Goal: Book appointment/travel/reservation

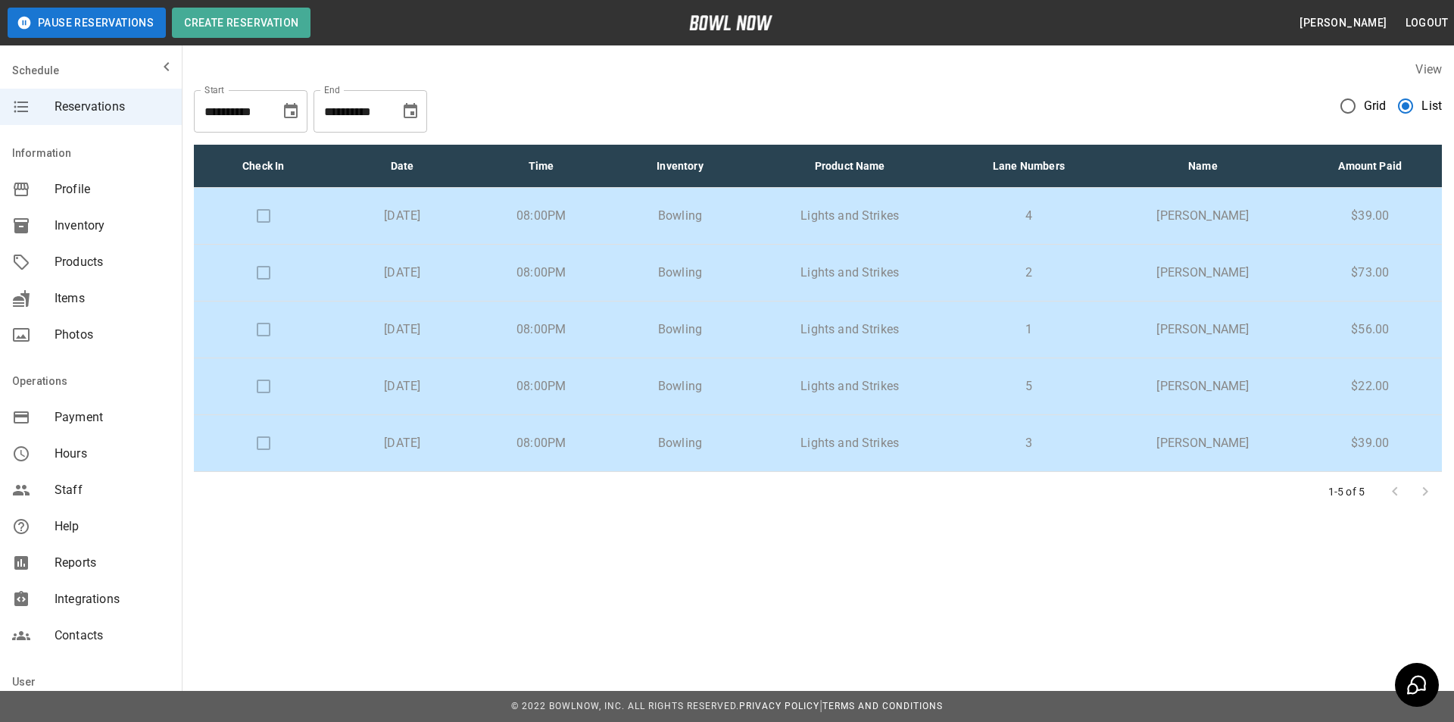
click at [264, 214] on td at bounding box center [263, 216] width 139 height 57
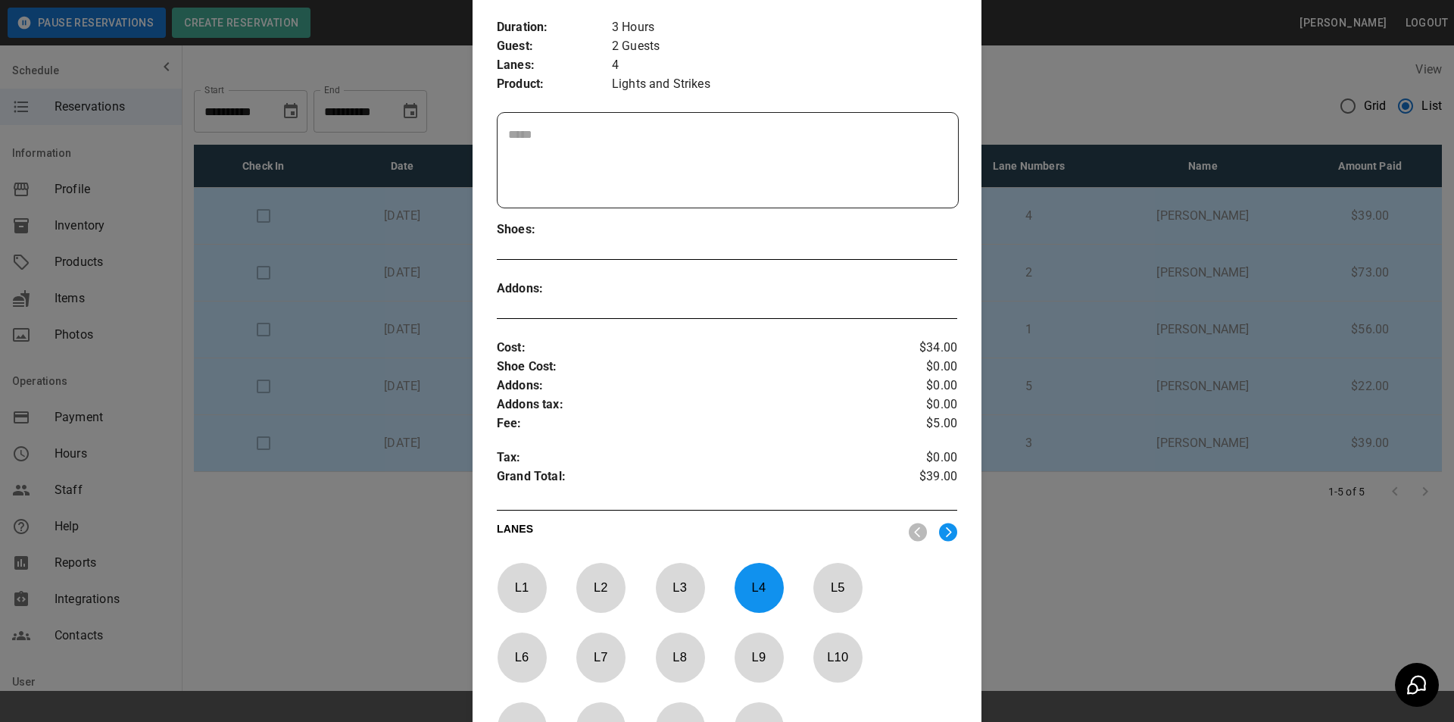
scroll to position [476, 0]
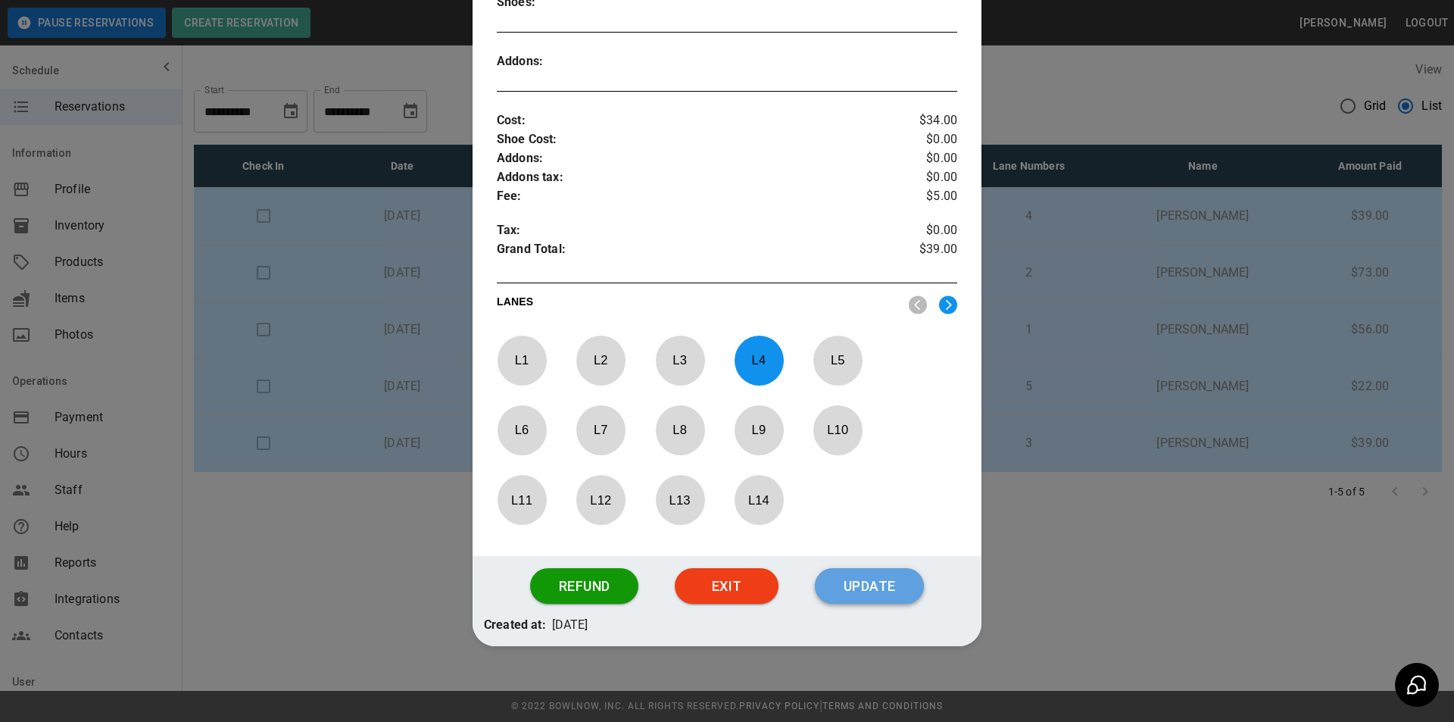
click at [866, 588] on button "Update" at bounding box center [869, 586] width 109 height 36
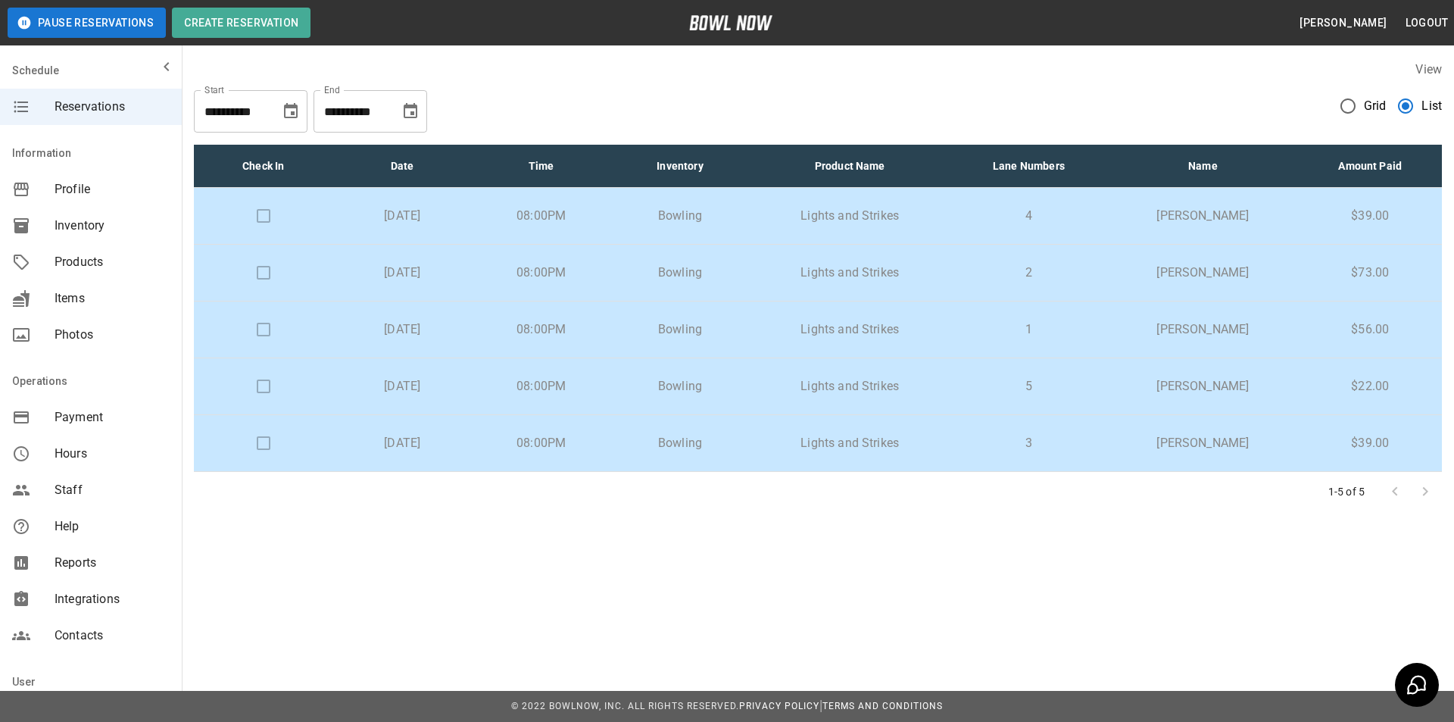
click at [261, 273] on td at bounding box center [263, 273] width 139 height 57
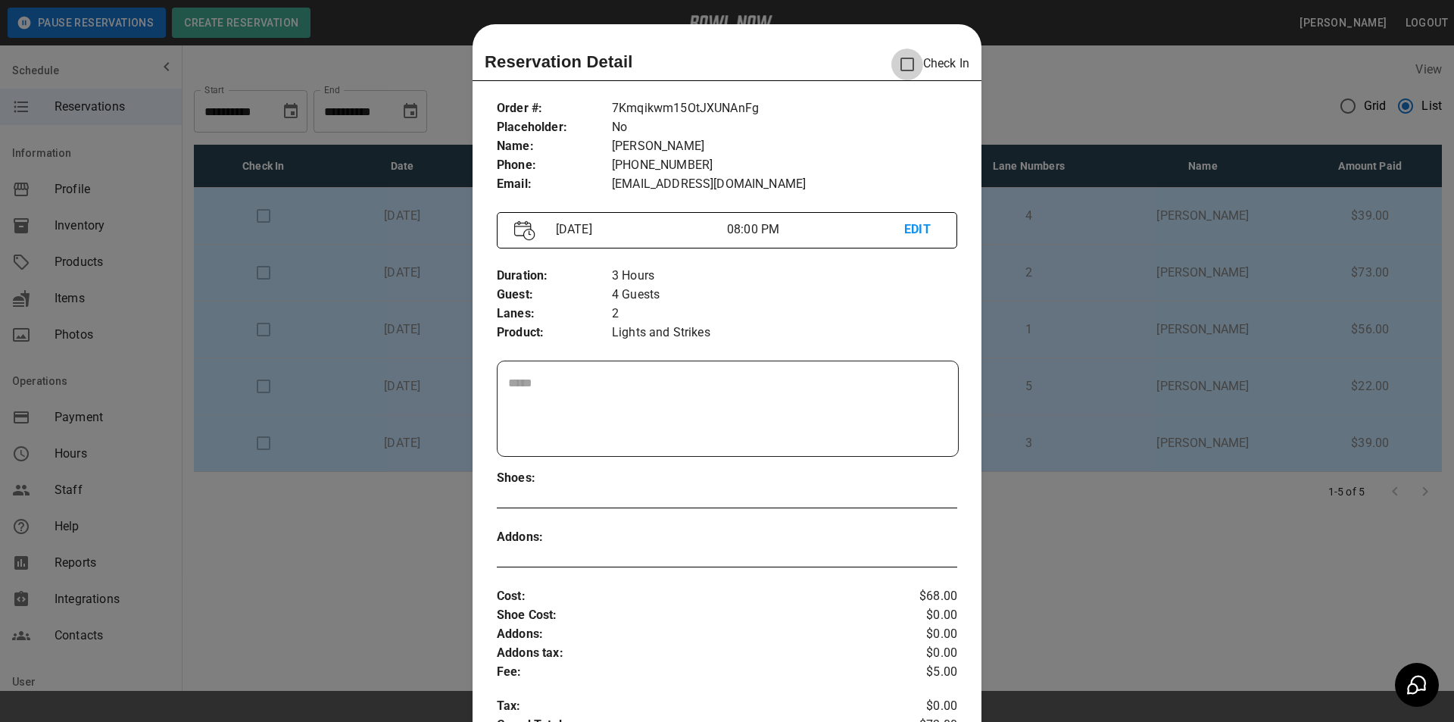
scroll to position [24, 0]
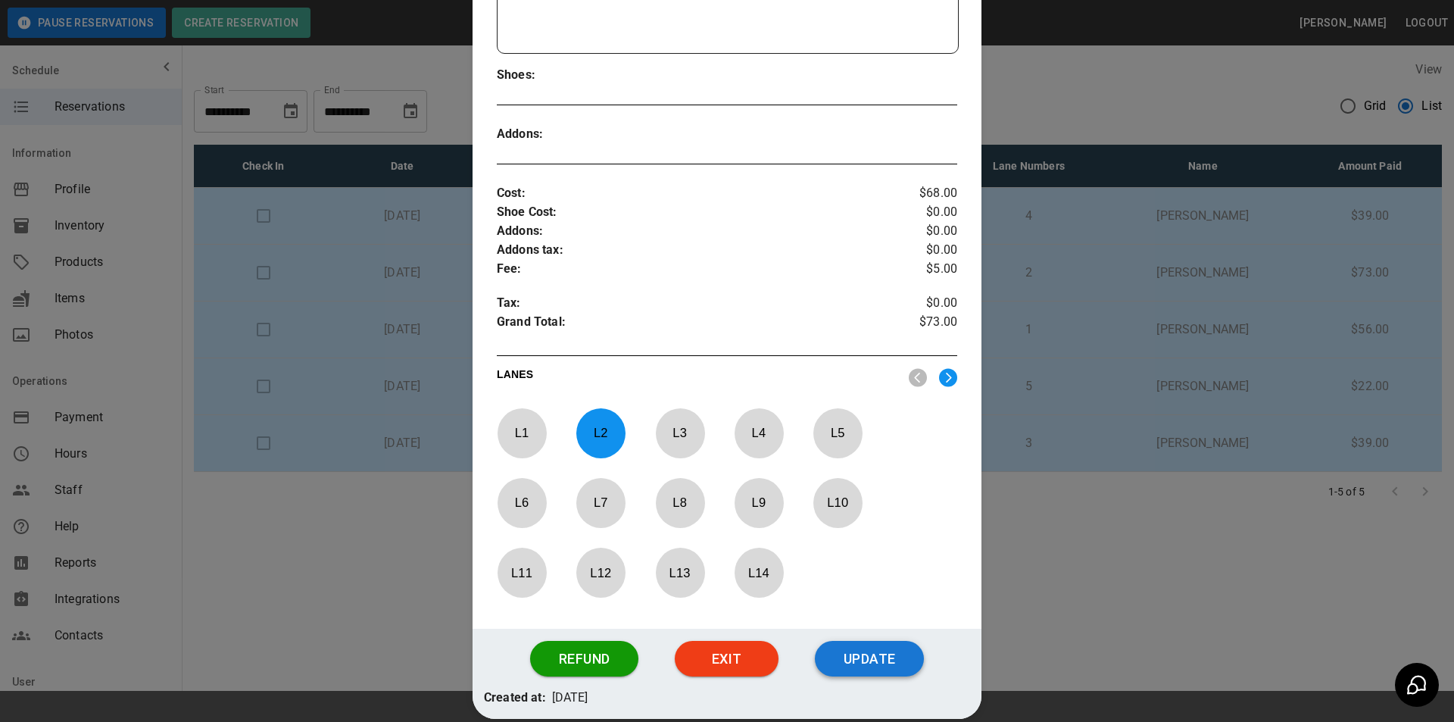
click at [894, 657] on button "Update" at bounding box center [869, 659] width 109 height 36
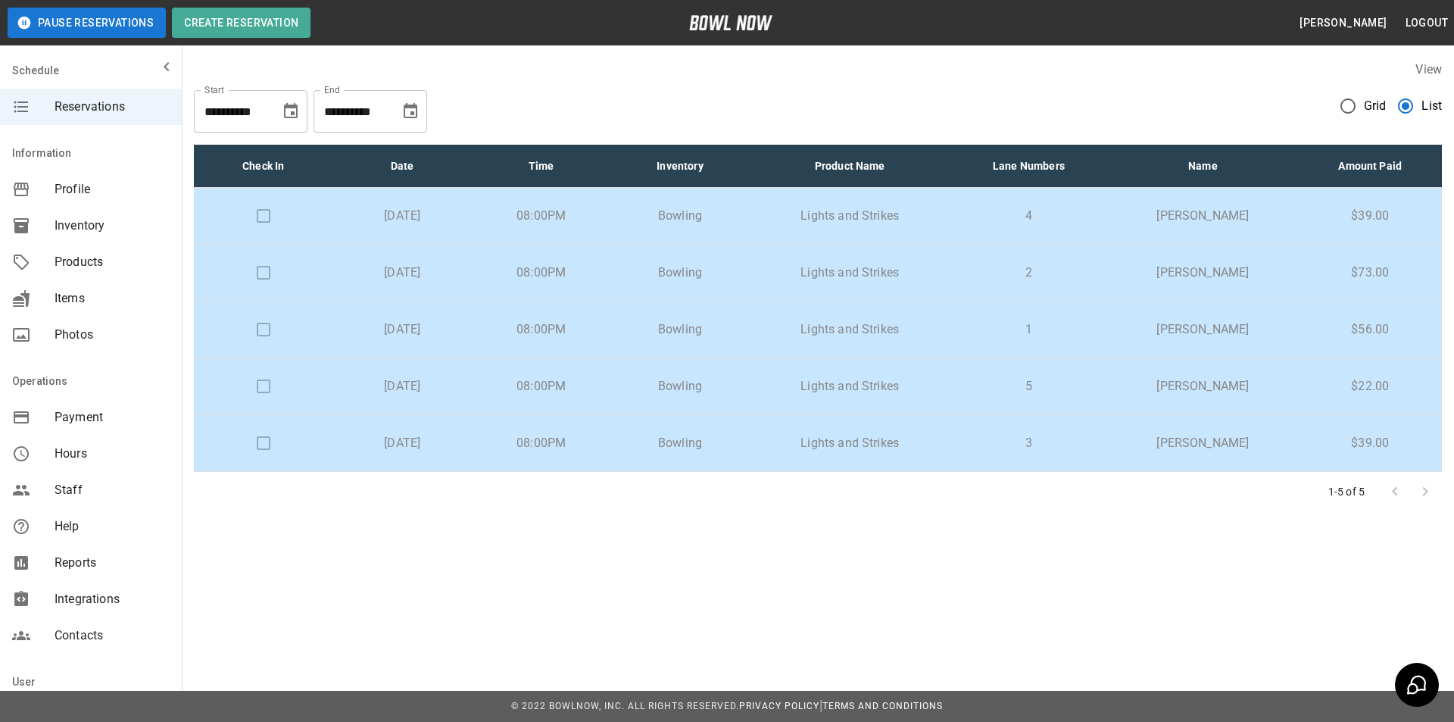
click at [258, 332] on td at bounding box center [263, 329] width 139 height 57
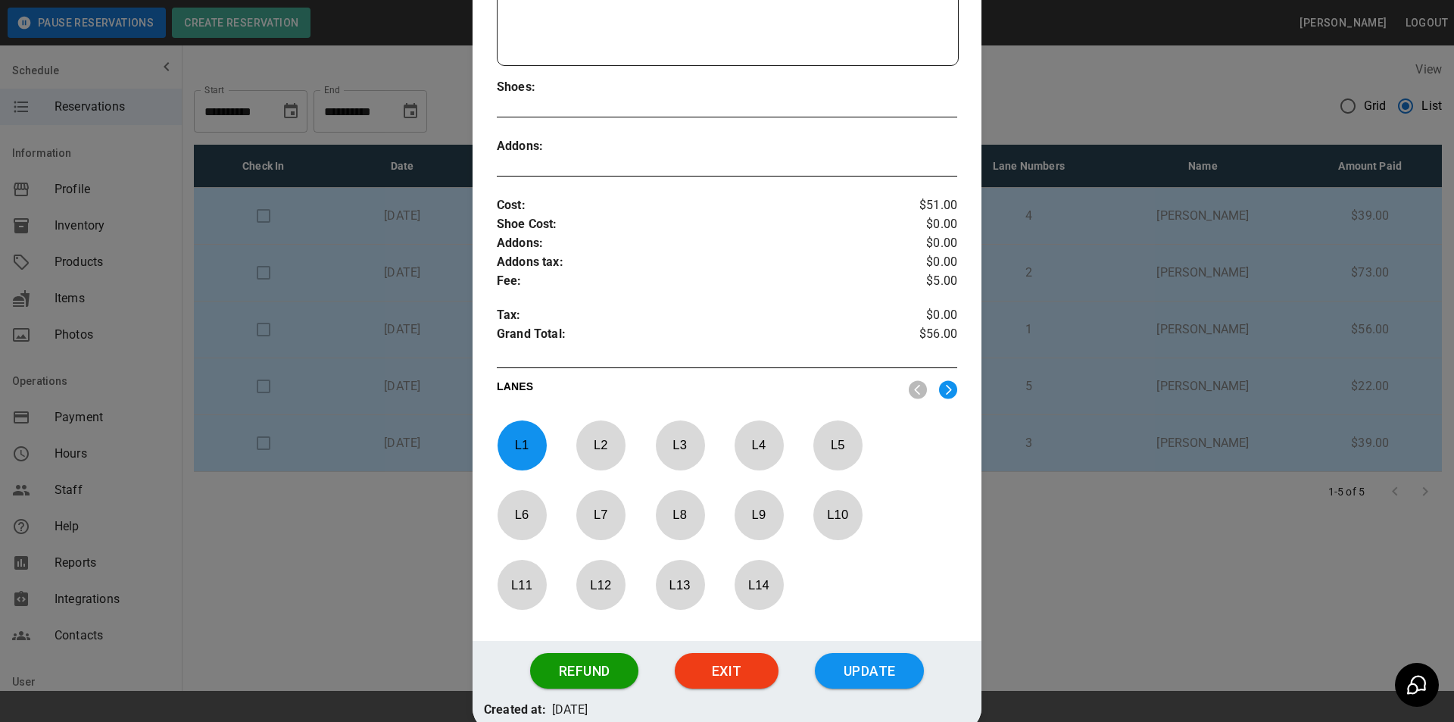
scroll to position [403, 0]
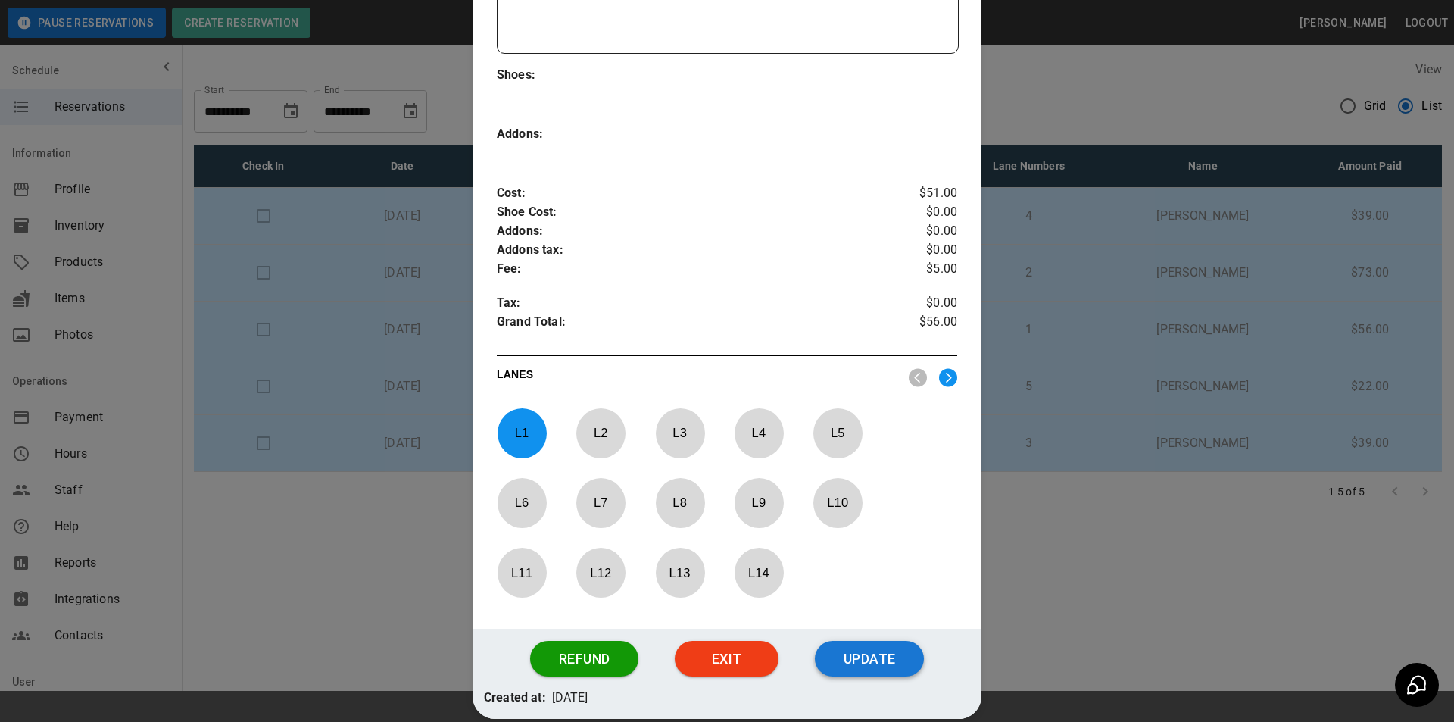
click at [891, 666] on button "Update" at bounding box center [869, 659] width 109 height 36
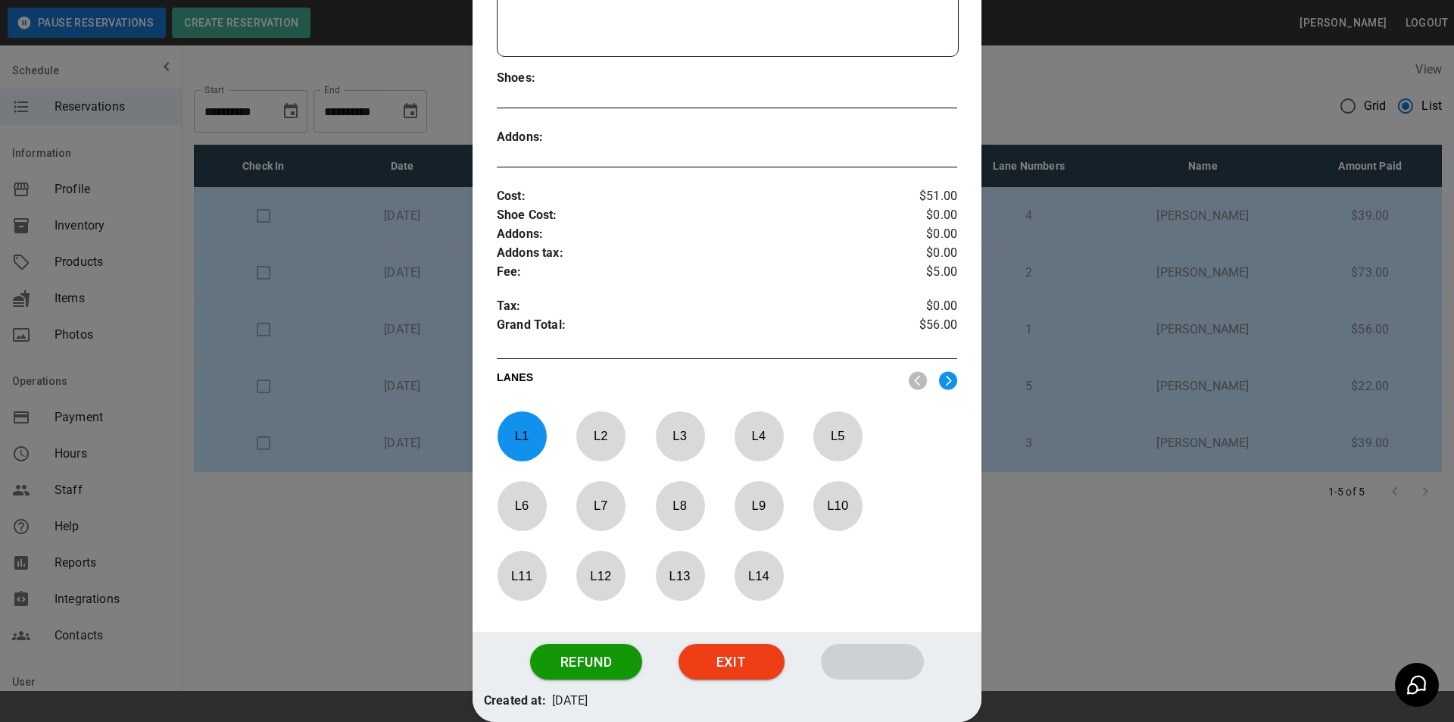
click at [260, 387] on div at bounding box center [727, 361] width 1454 height 722
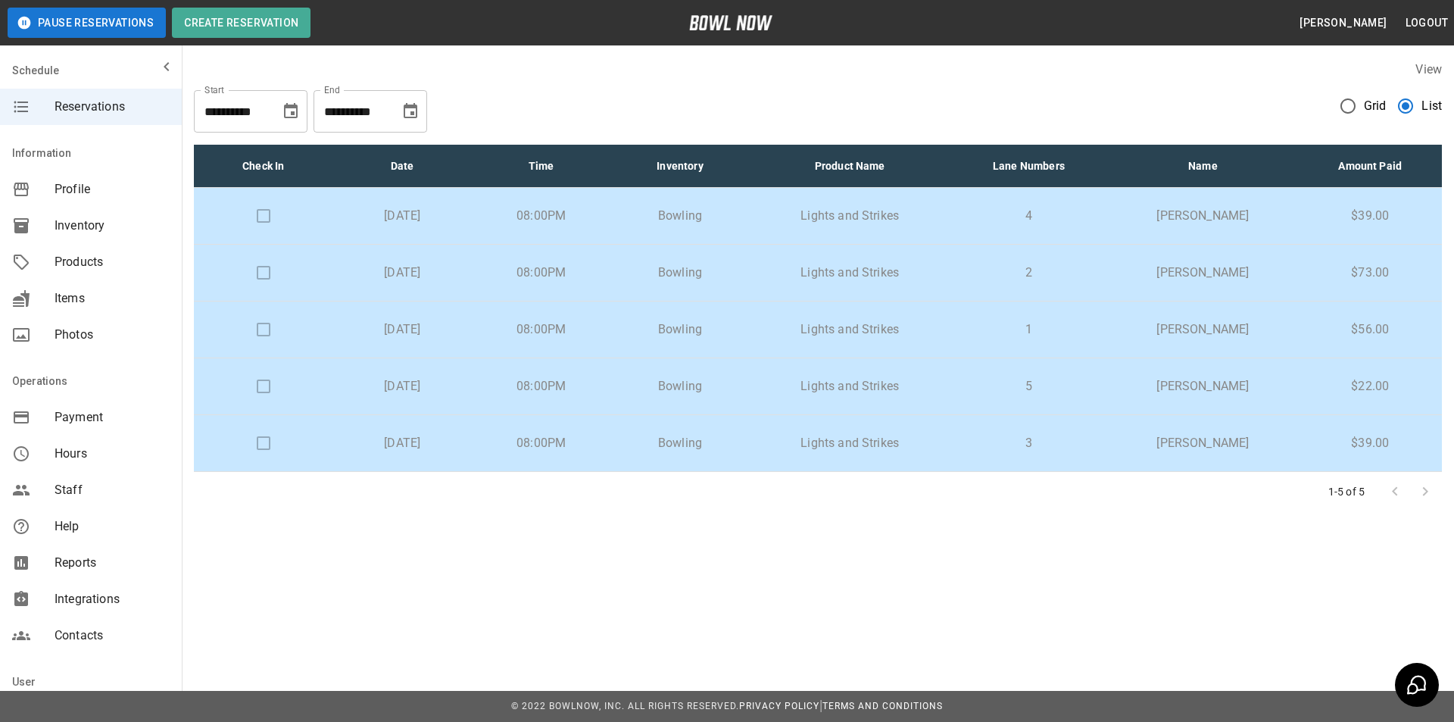
click at [260, 387] on td at bounding box center [263, 386] width 139 height 57
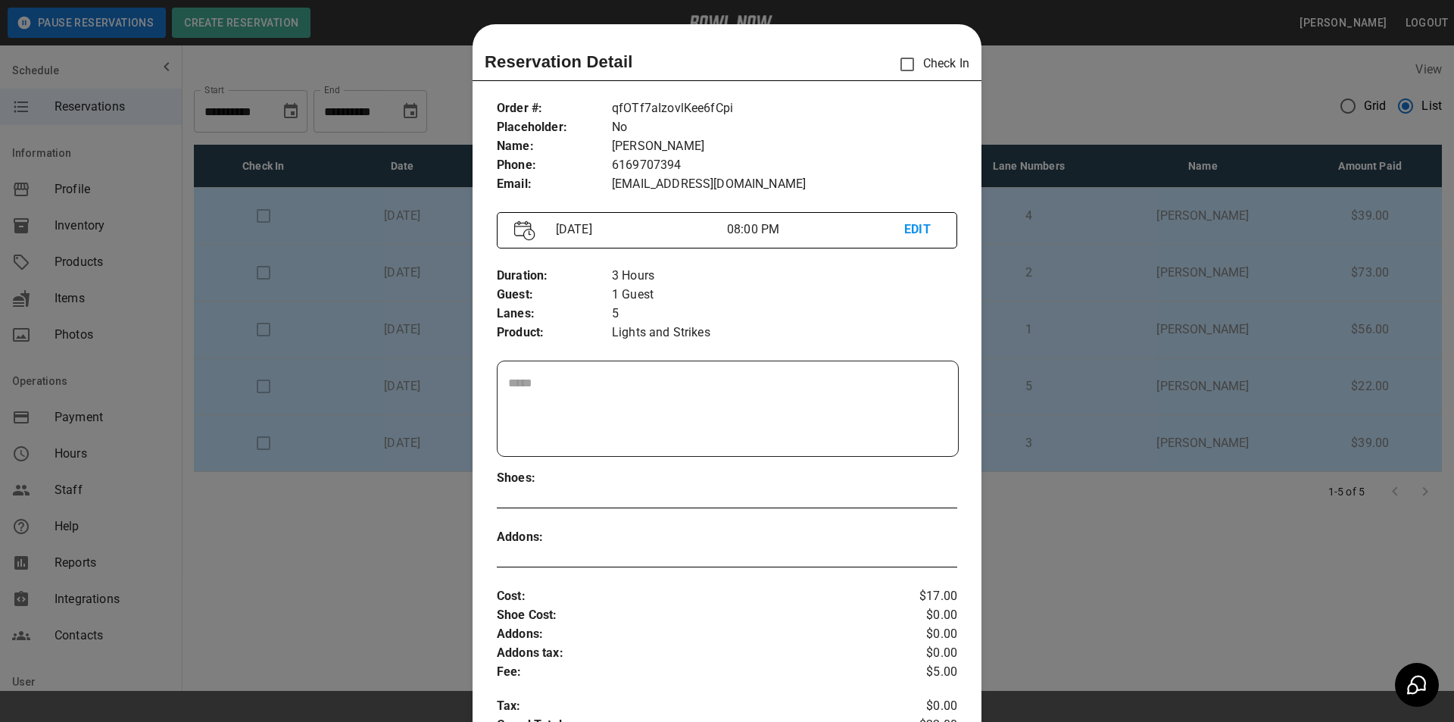
scroll to position [24, 0]
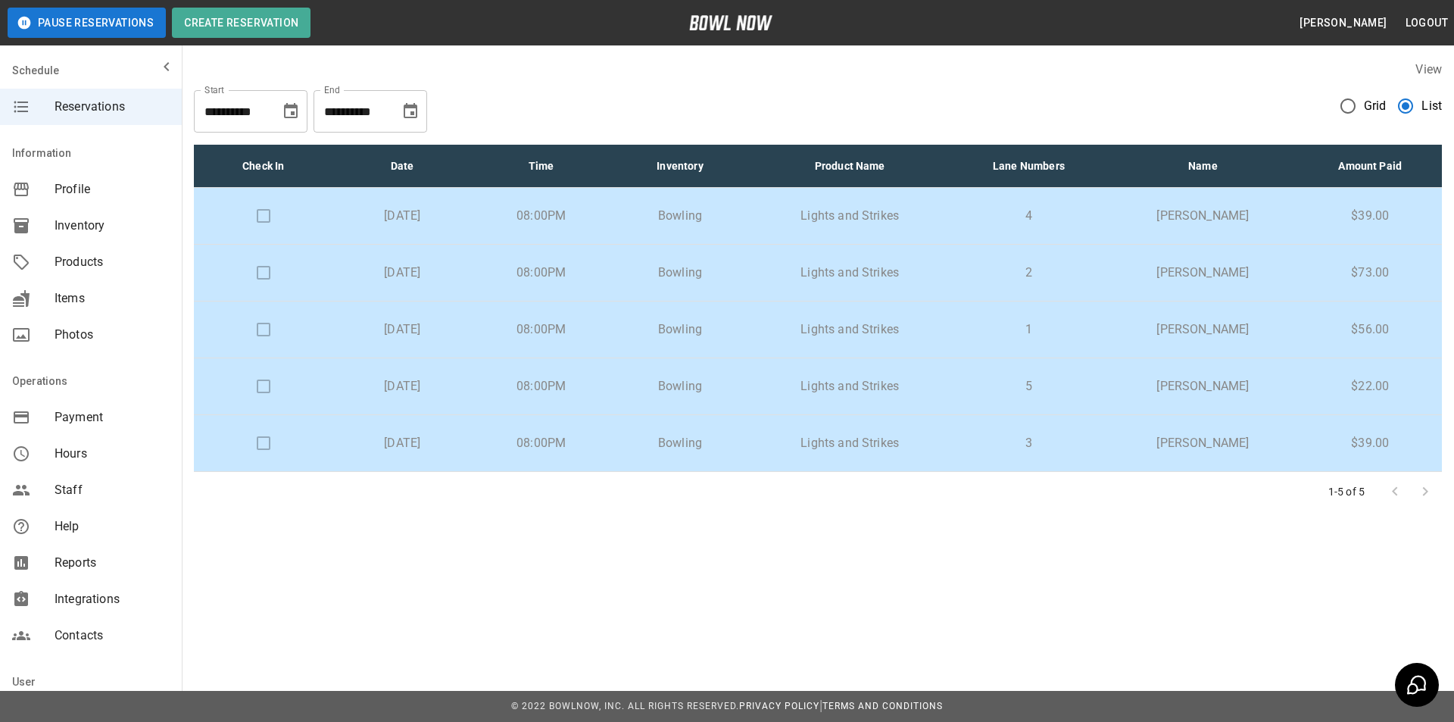
click at [255, 383] on td at bounding box center [263, 386] width 139 height 57
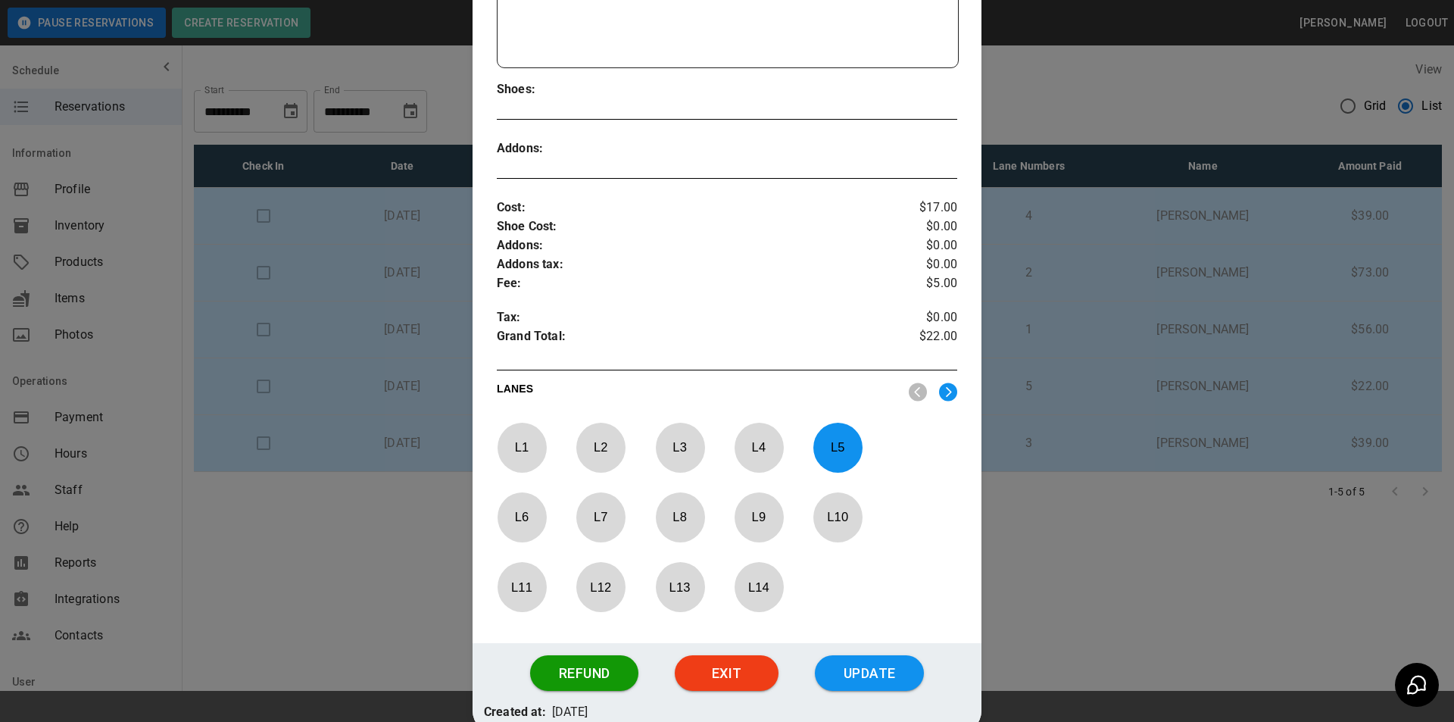
scroll to position [404, 0]
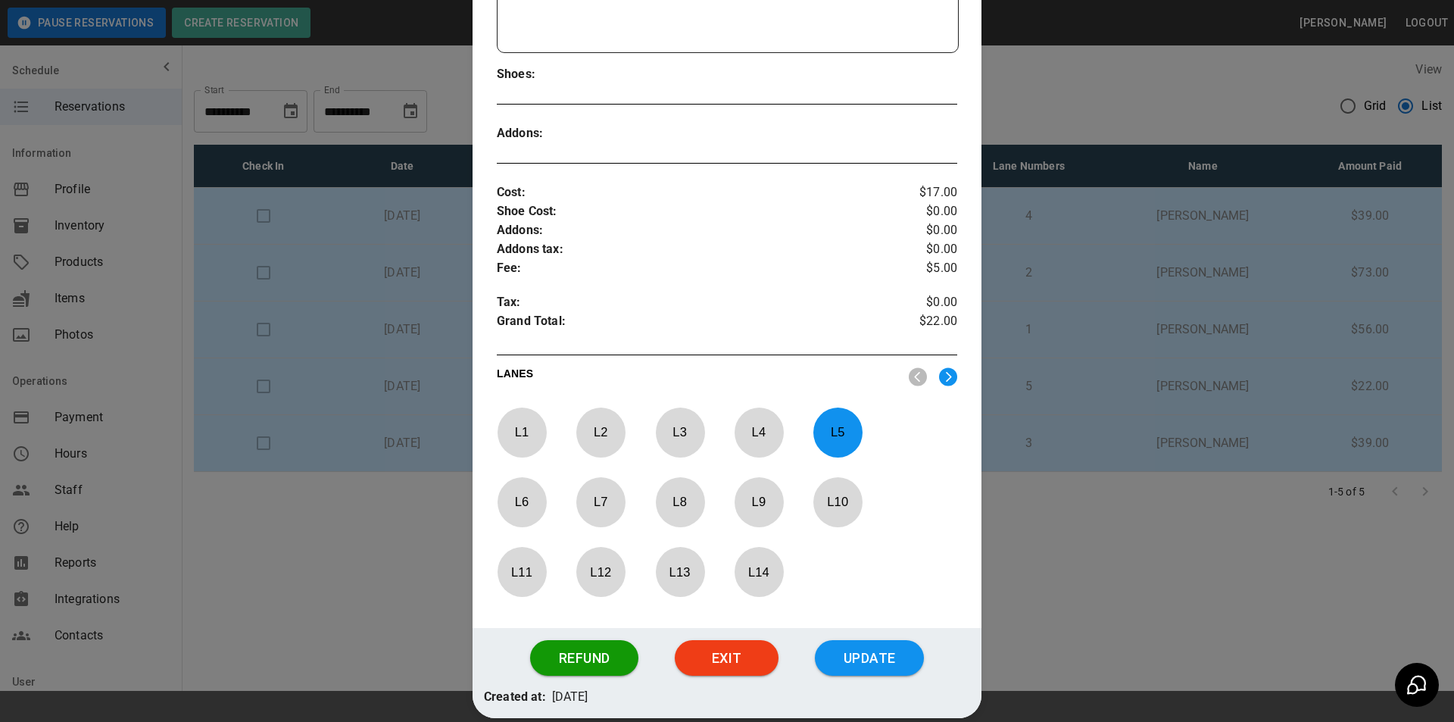
click at [860, 663] on button "Update" at bounding box center [869, 658] width 109 height 36
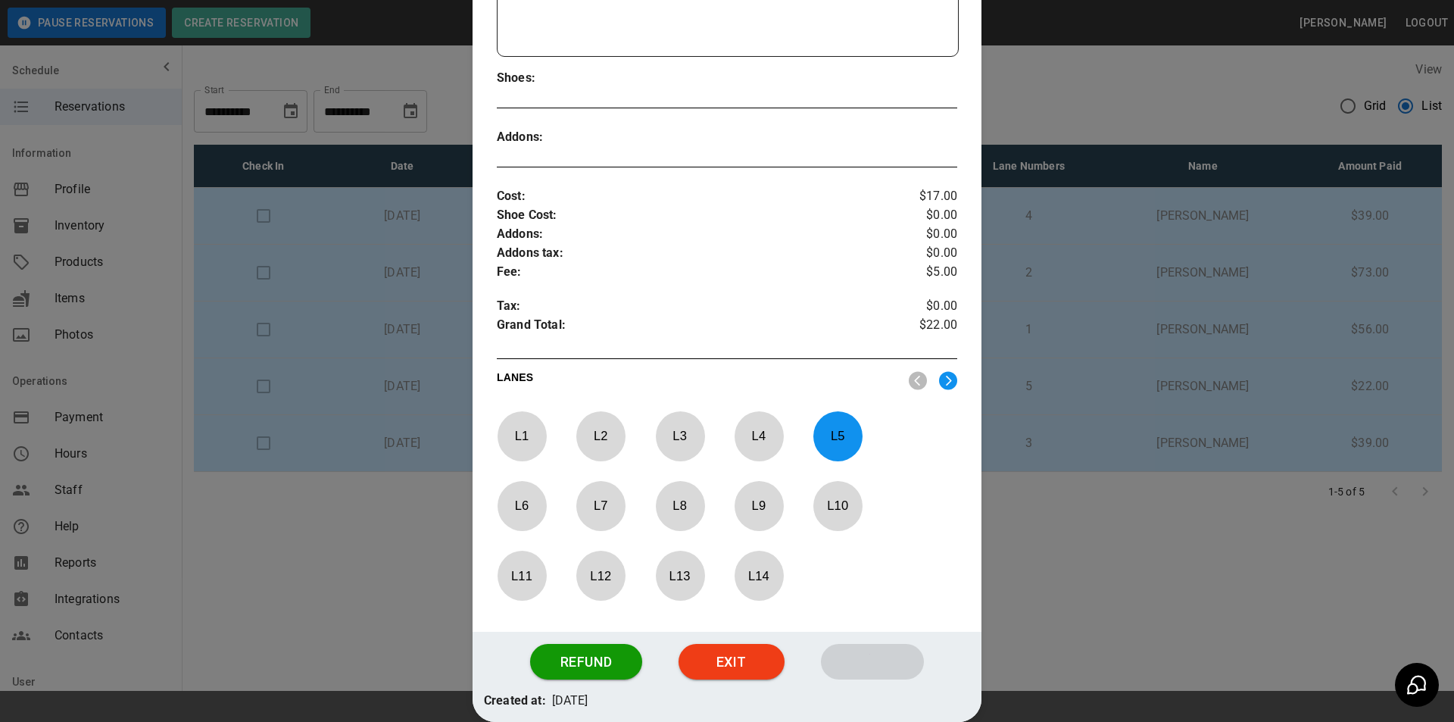
click at [409, 487] on div at bounding box center [727, 361] width 1454 height 722
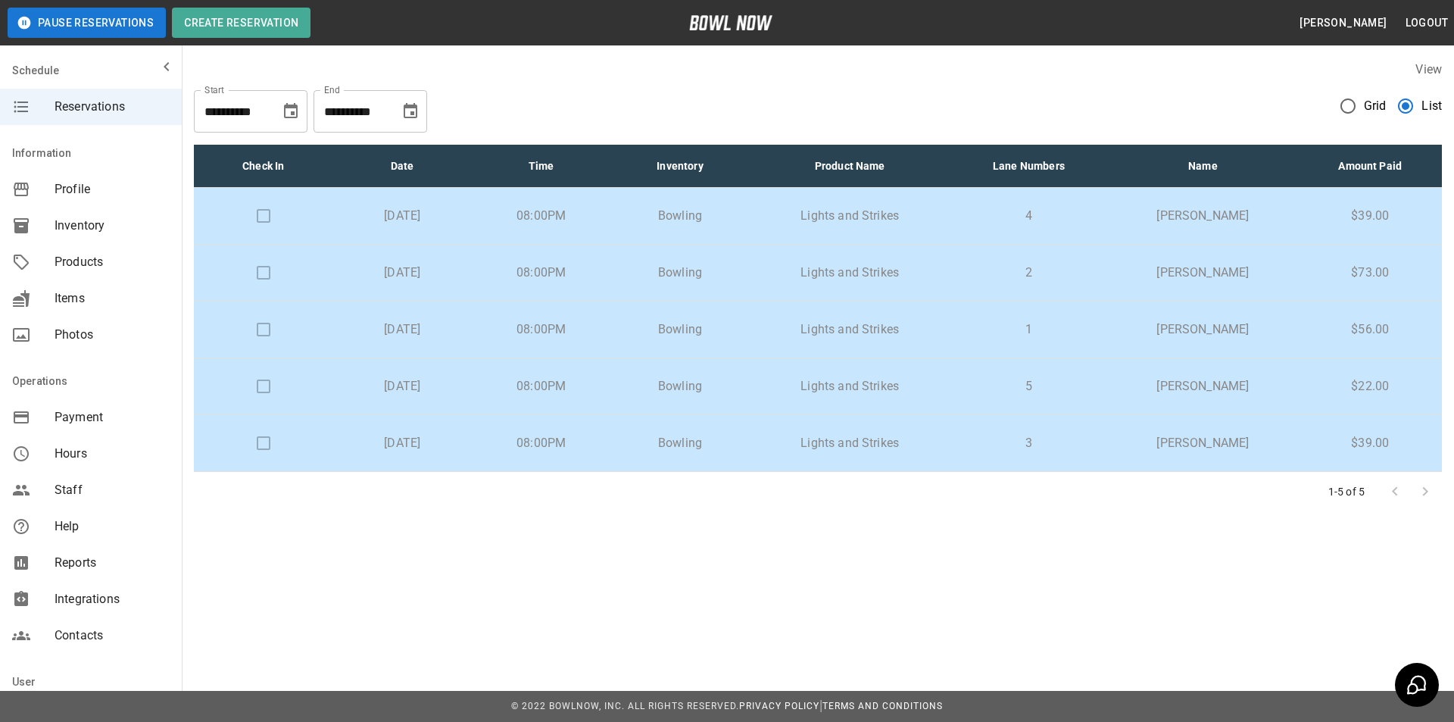
click at [261, 446] on td at bounding box center [263, 443] width 139 height 57
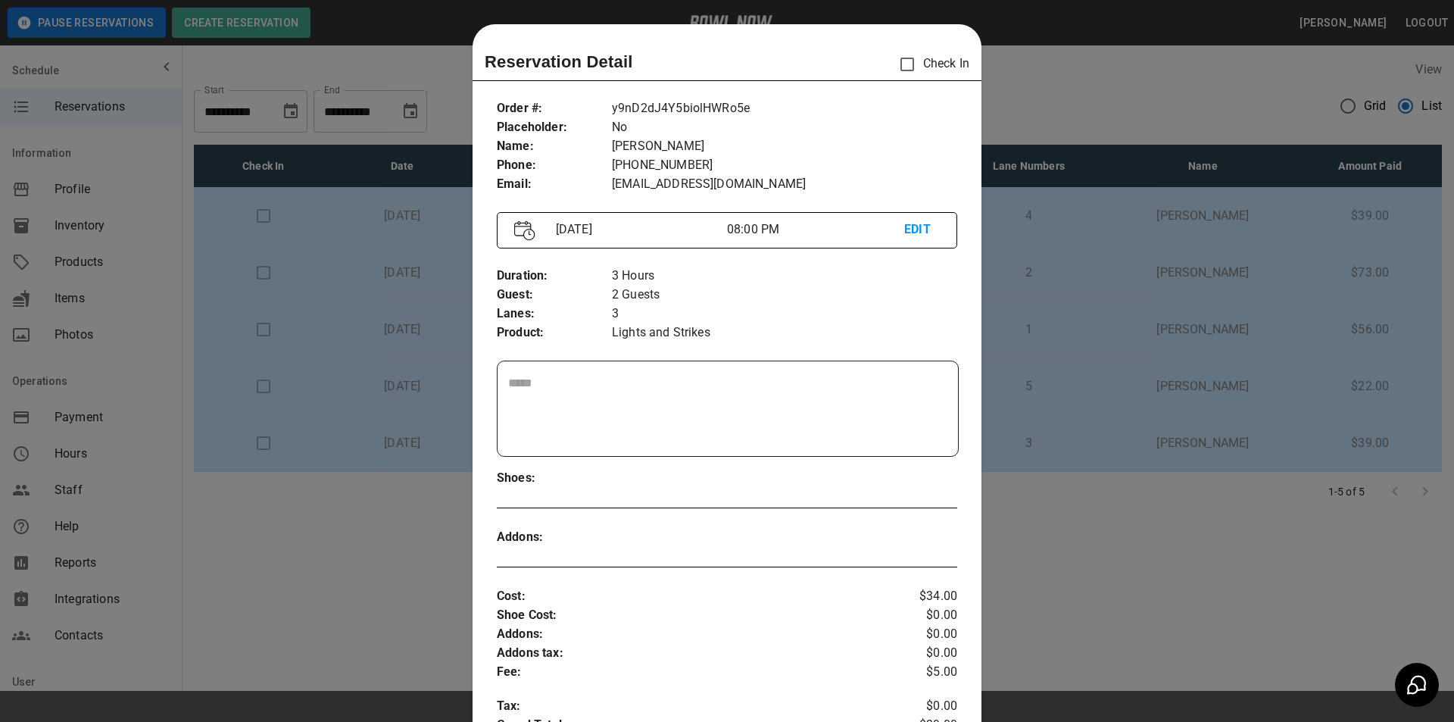
scroll to position [24, 0]
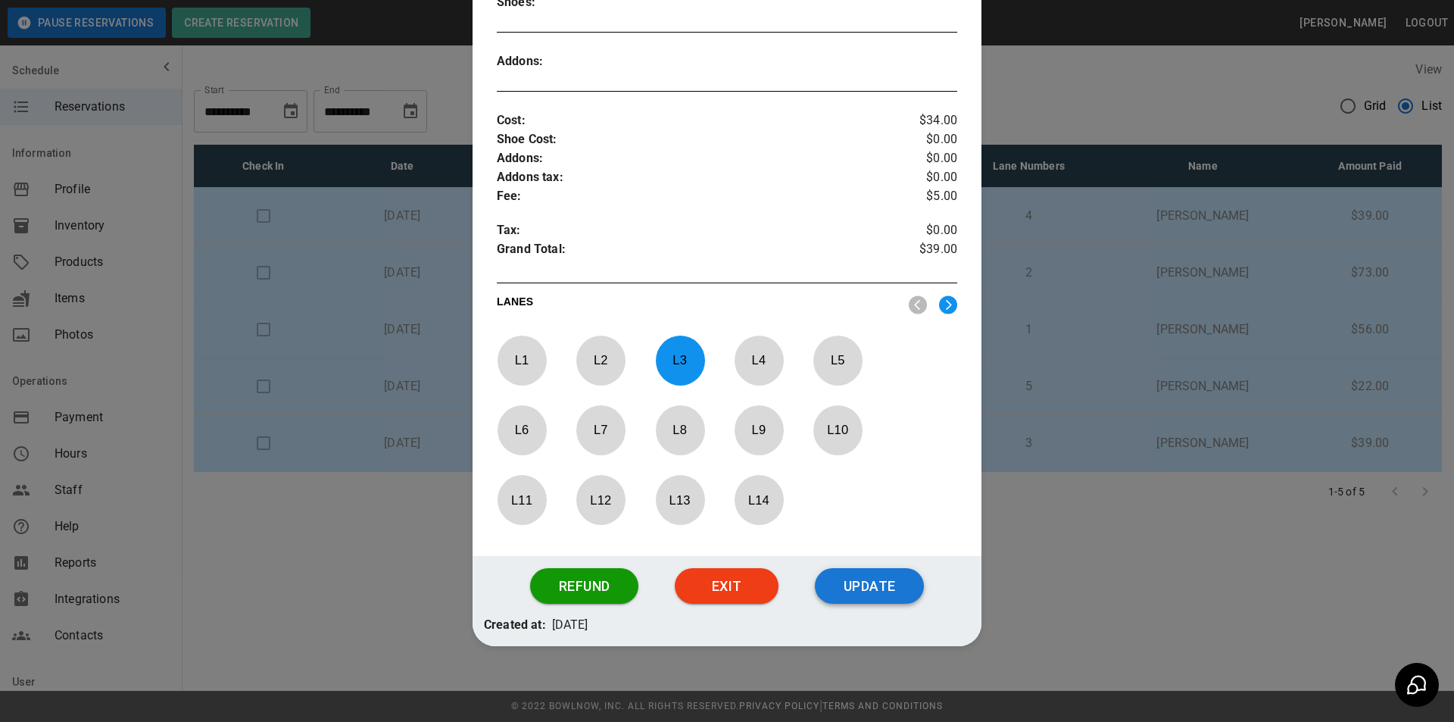
click at [845, 573] on button "Update" at bounding box center [869, 586] width 109 height 36
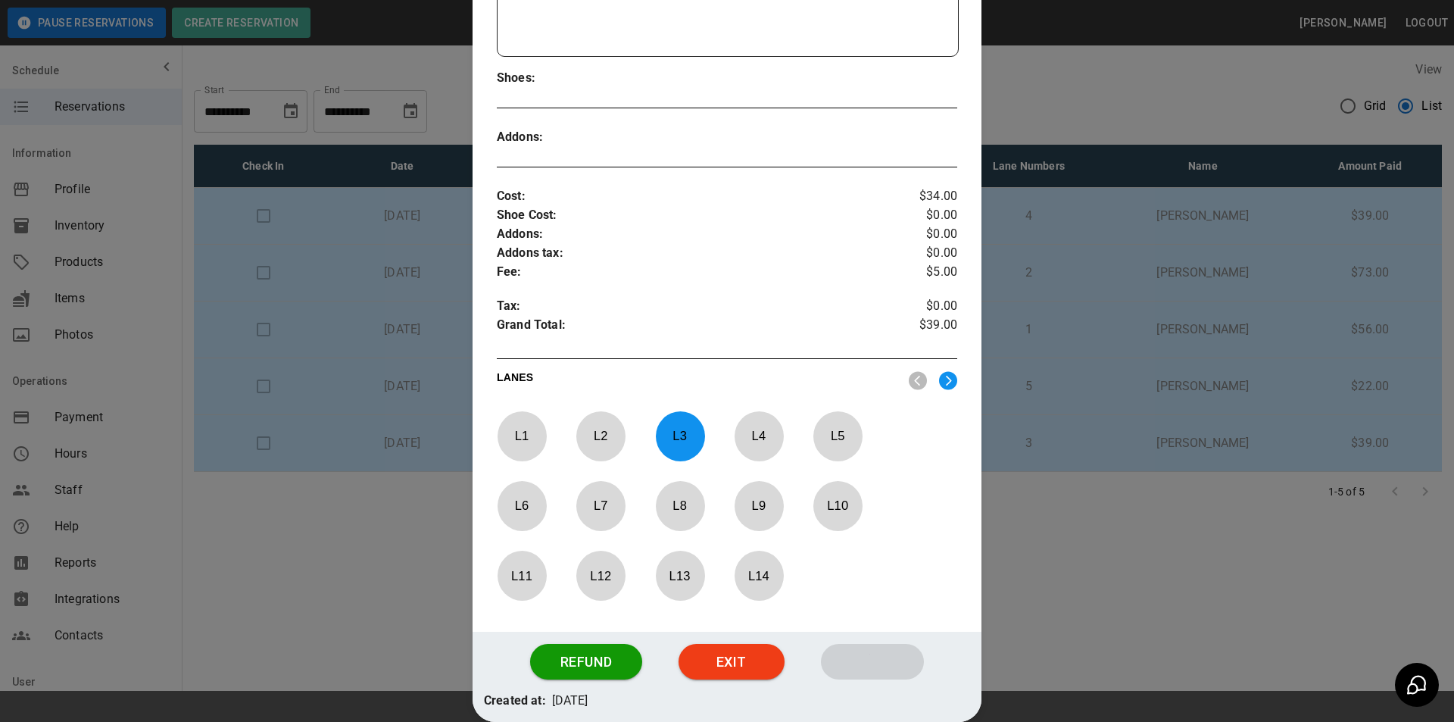
click at [189, 616] on div at bounding box center [727, 361] width 1454 height 722
